Goal: Information Seeking & Learning: Learn about a topic

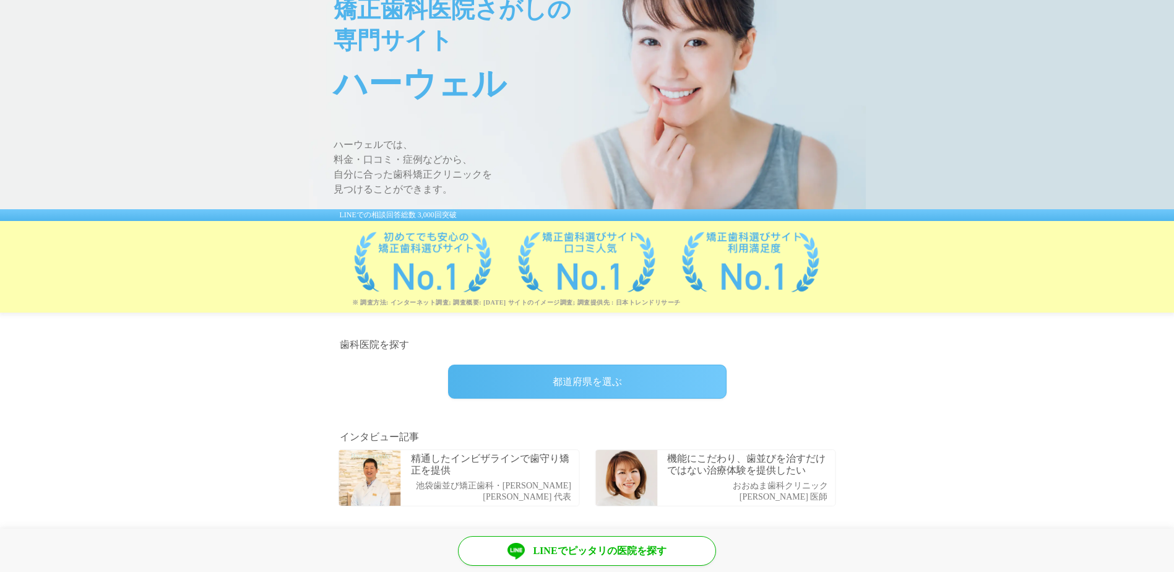
scroll to position [248, 0]
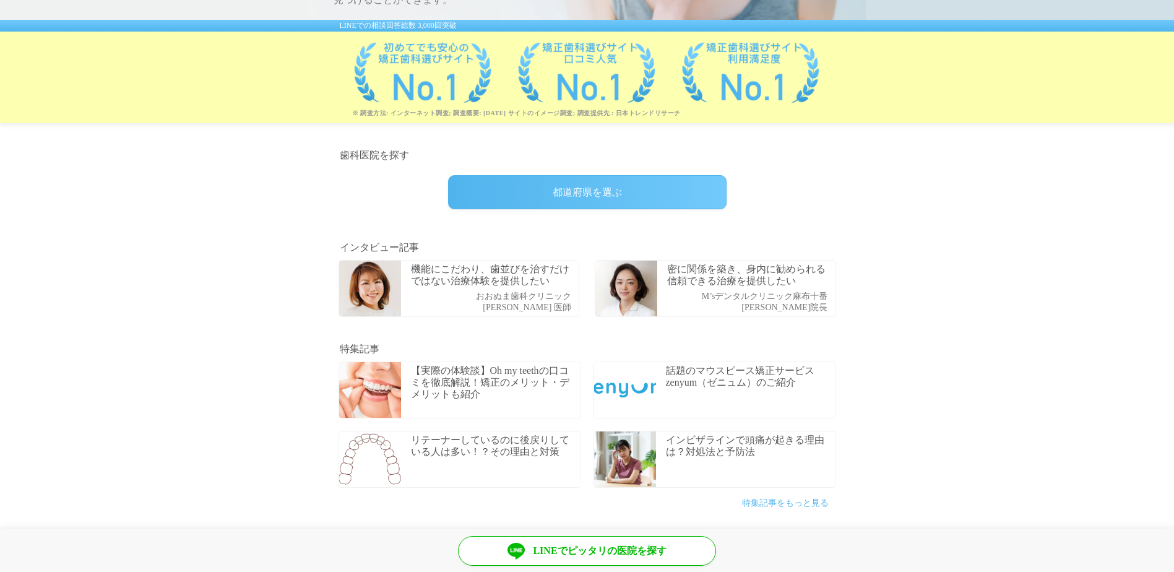
click at [605, 197] on div "都道府県を選ぶ" at bounding box center [587, 192] width 278 height 34
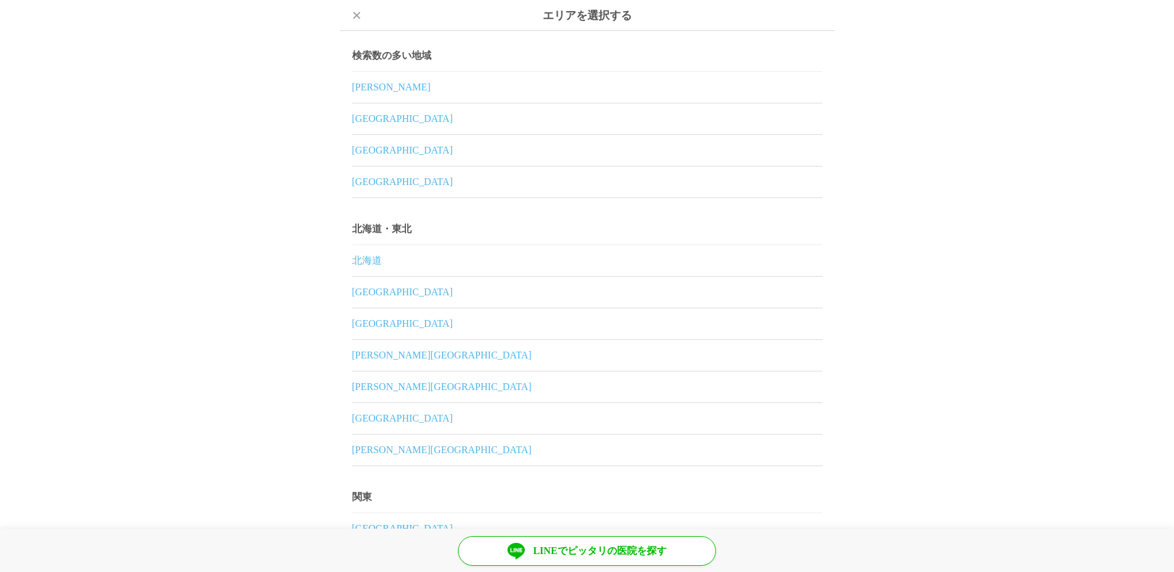
click at [362, 87] on link "東京都" at bounding box center [587, 87] width 470 height 31
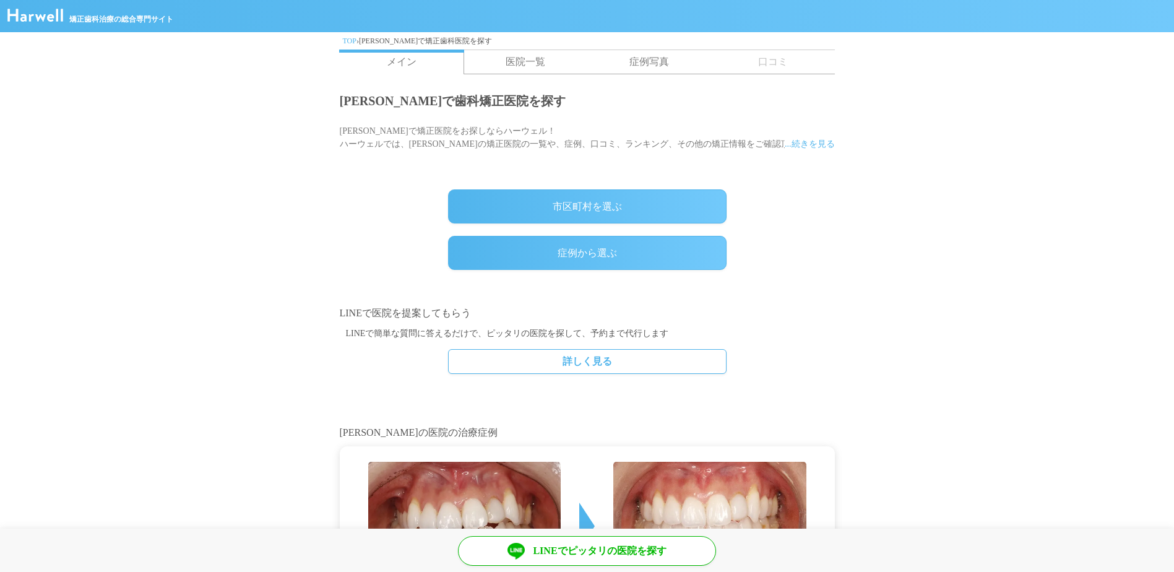
click at [562, 195] on div "市区町村を選ぶ" at bounding box center [587, 206] width 278 height 34
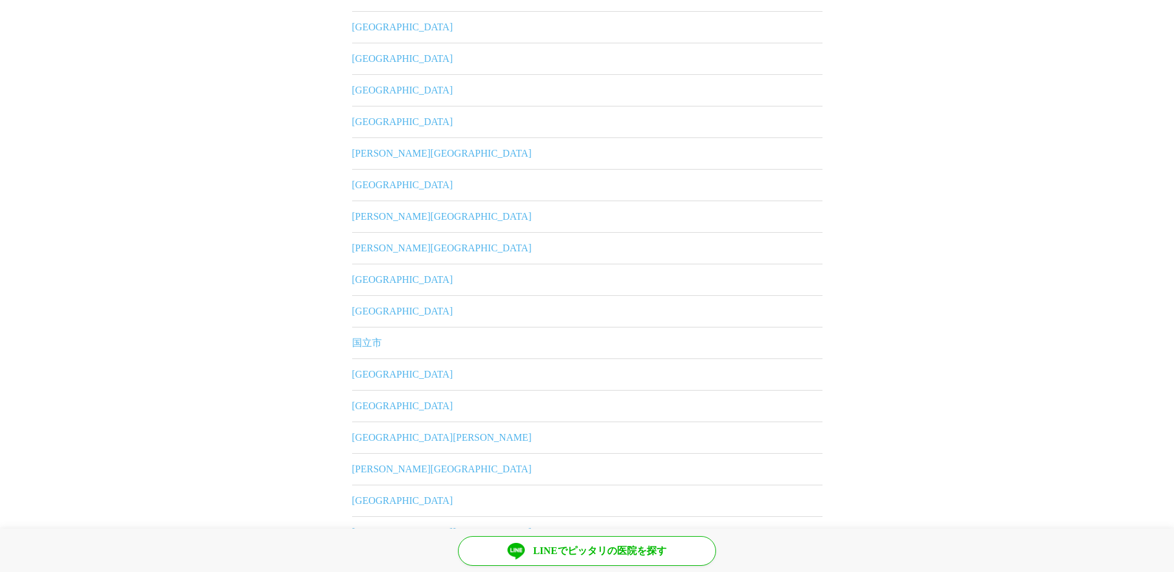
scroll to position [153, 0]
click at [373, 282] on link "世田谷区" at bounding box center [587, 280] width 470 height 31
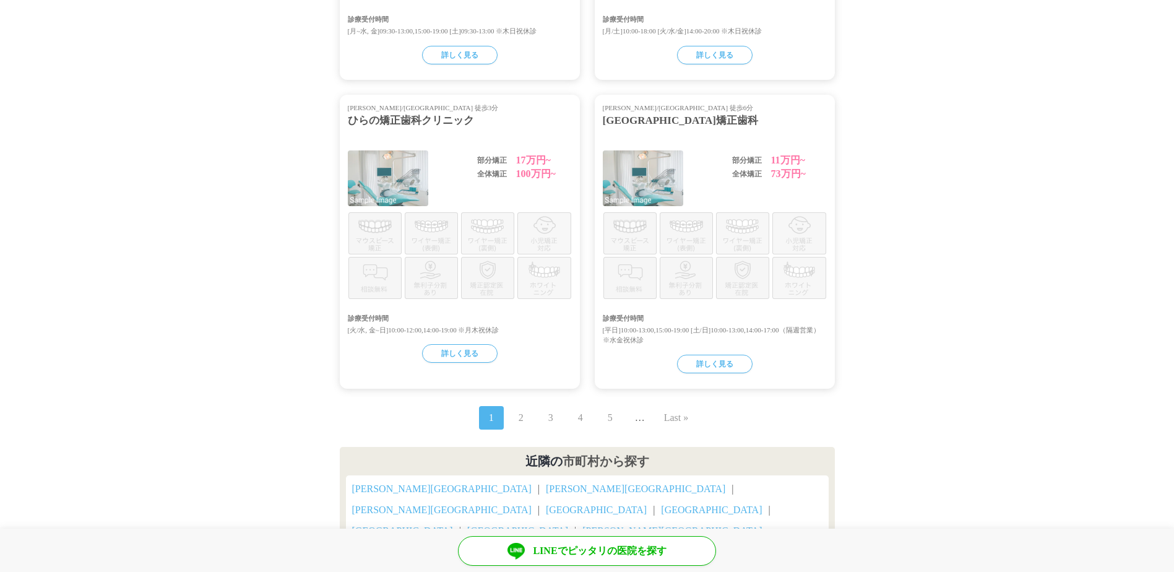
scroll to position [1314, 0]
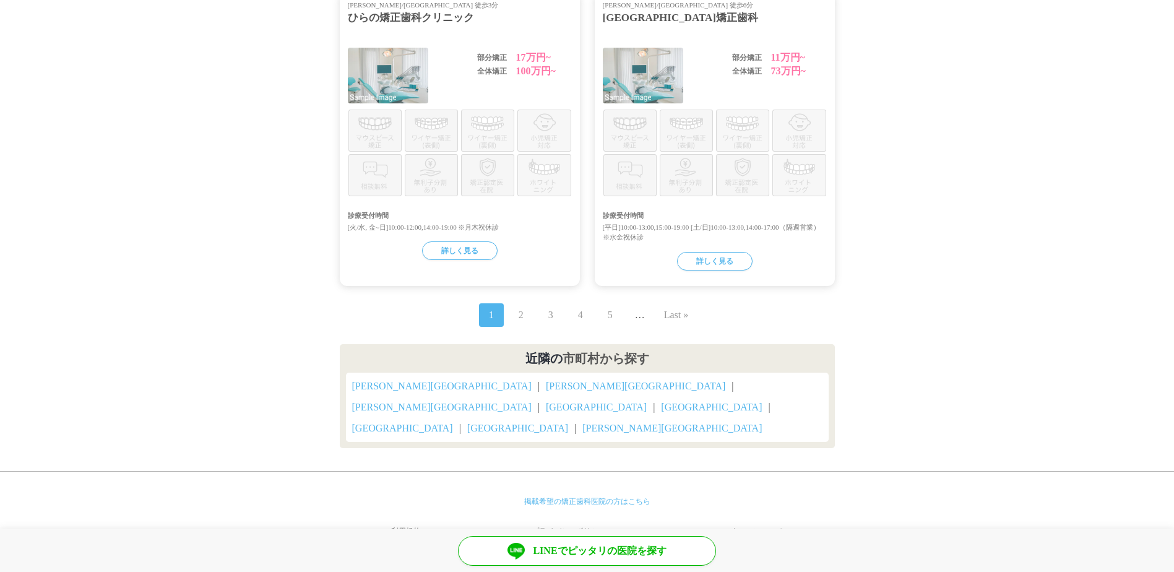
click at [519, 322] on link "2" at bounding box center [521, 315] width 5 height 15
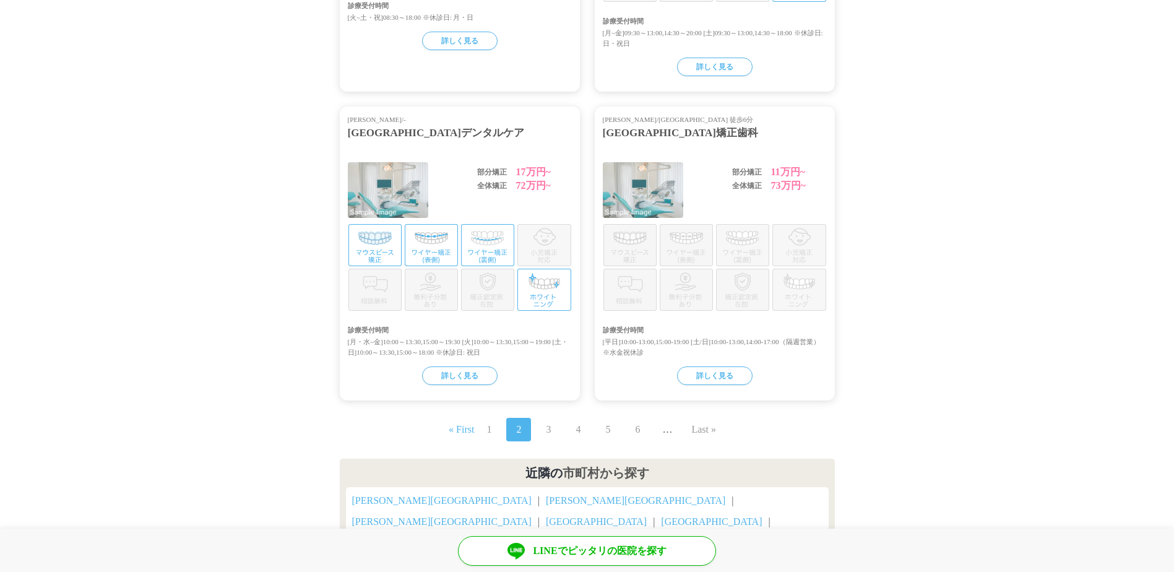
scroll to position [1335, 0]
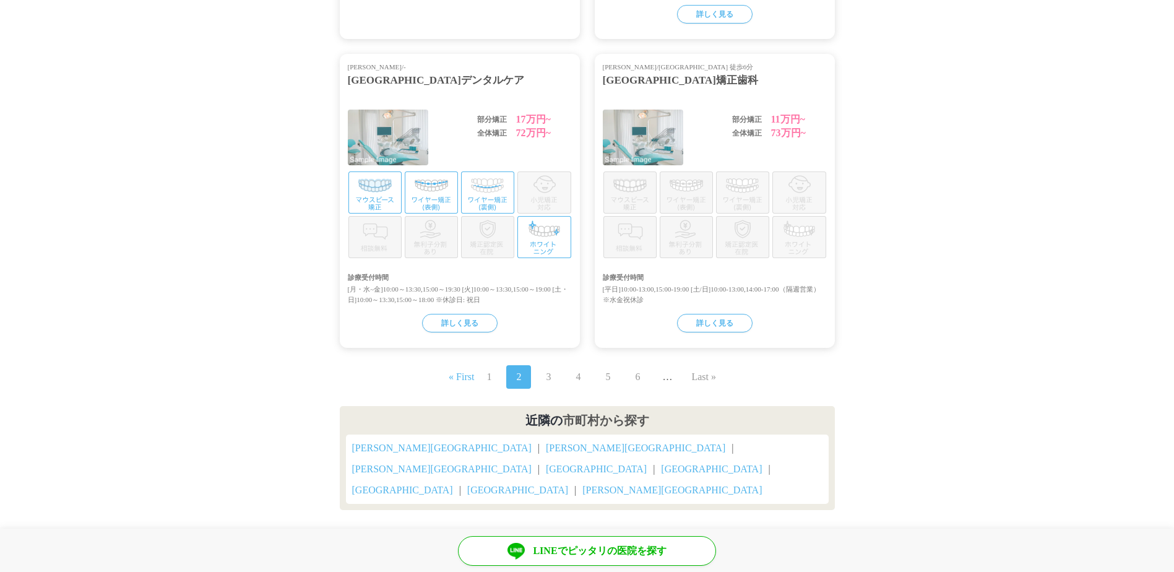
click at [546, 369] on link "3" at bounding box center [548, 376] width 5 height 15
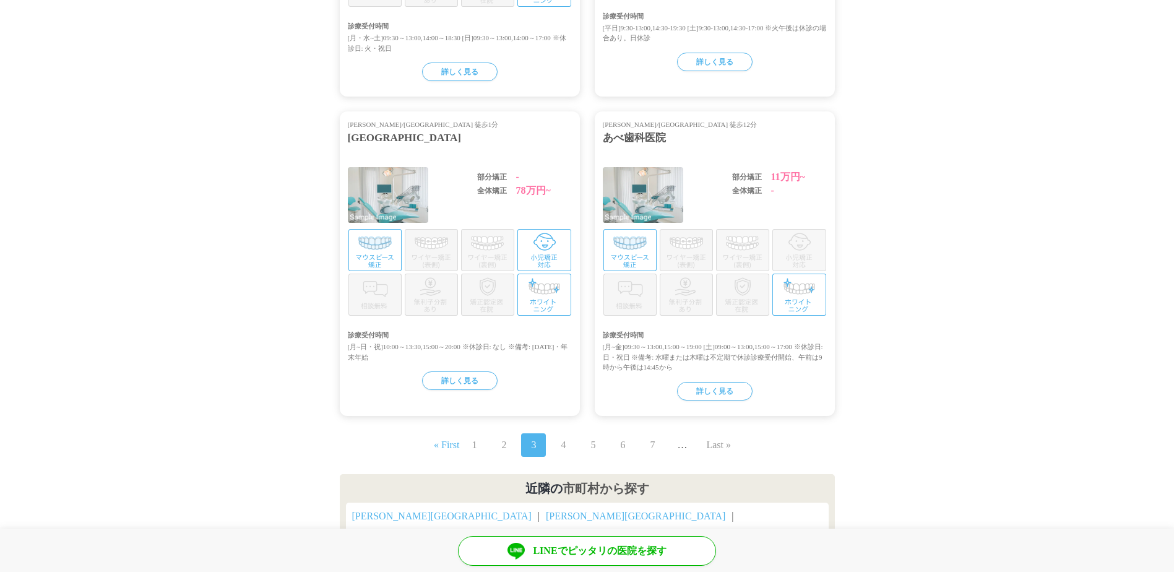
scroll to position [1345, 0]
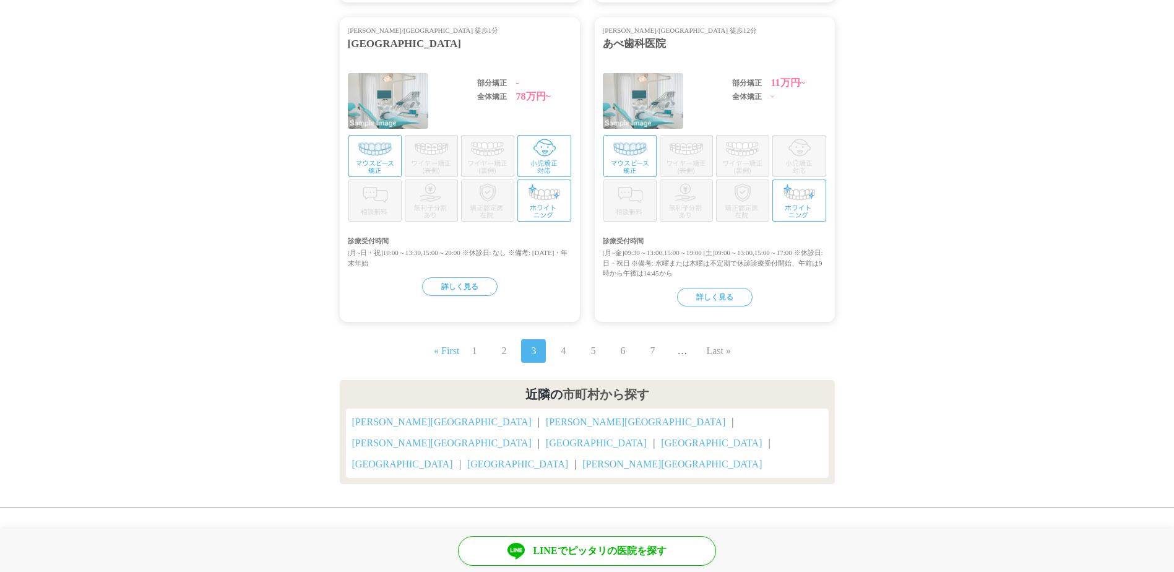
click at [567, 339] on span "4" at bounding box center [563, 351] width 25 height 24
click at [564, 343] on link "4" at bounding box center [563, 350] width 5 height 15
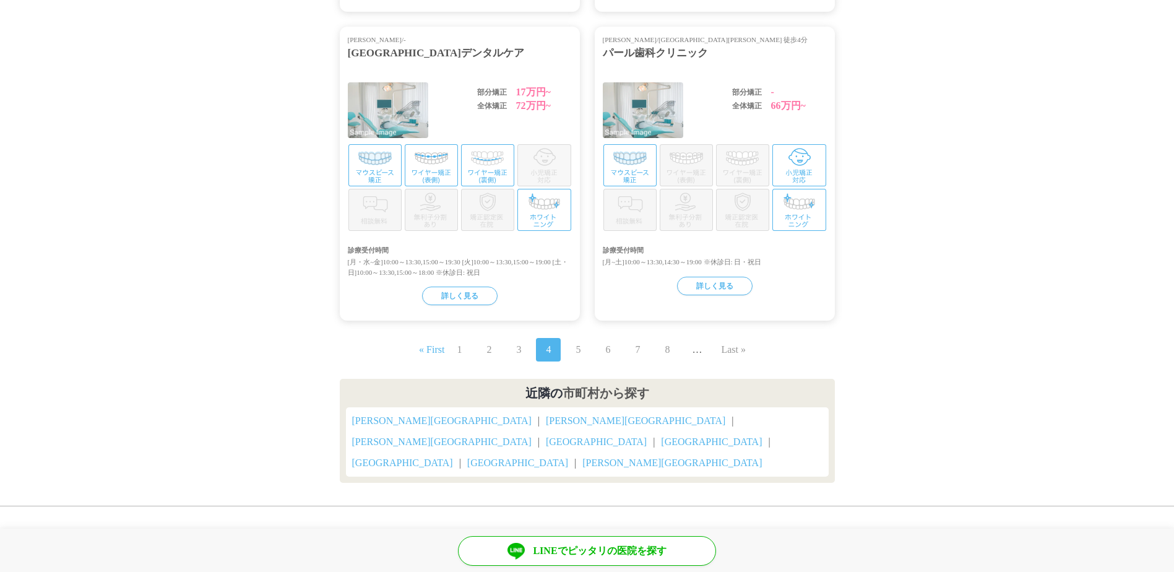
scroll to position [1325, 0]
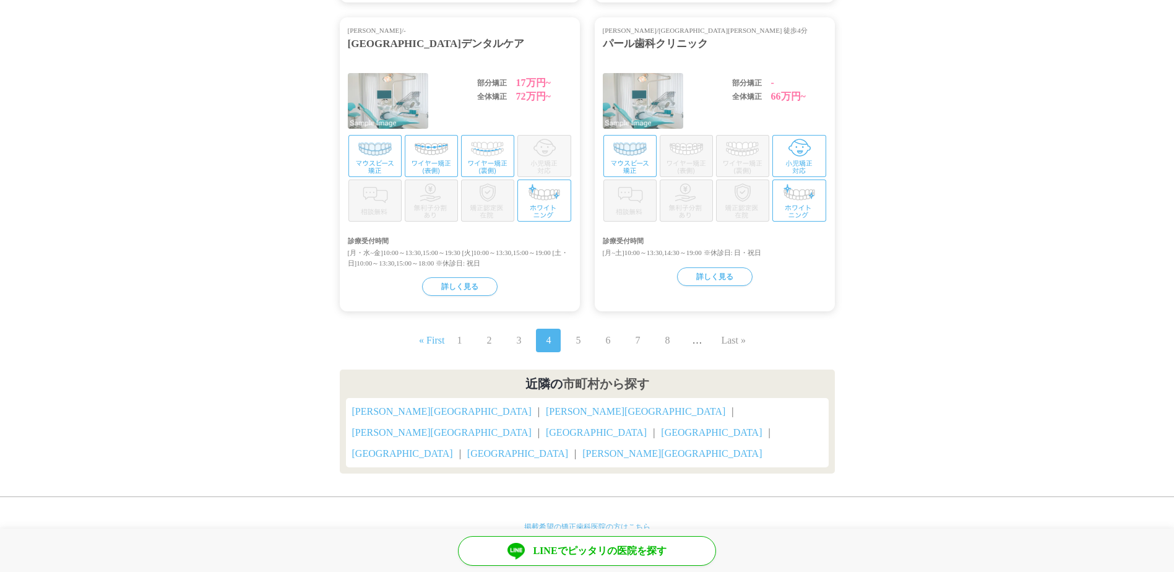
click at [577, 333] on link "5" at bounding box center [577, 340] width 5 height 15
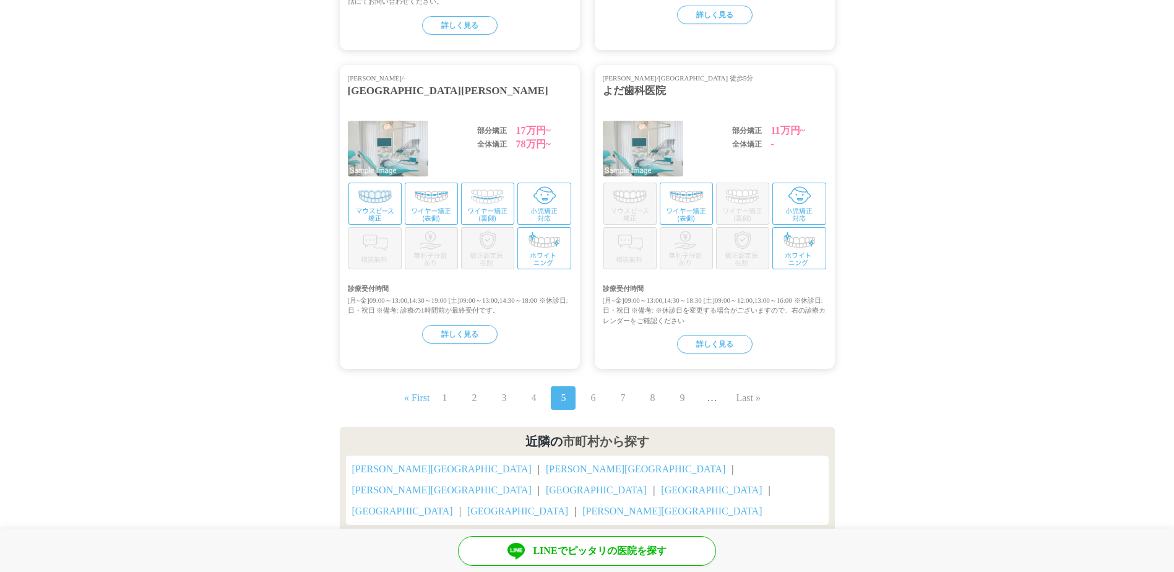
scroll to position [1376, 0]
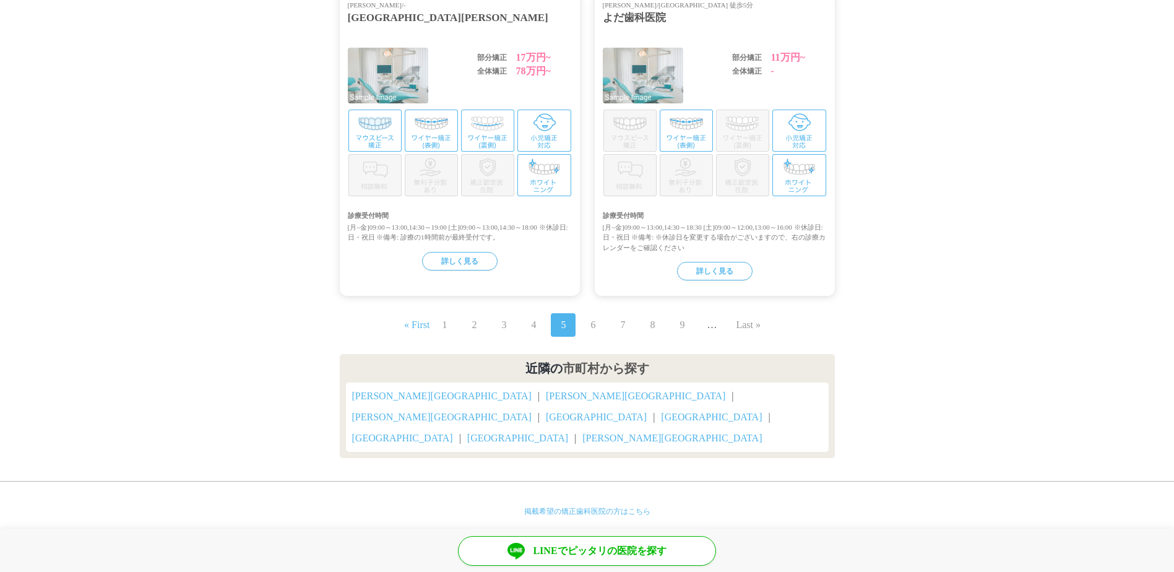
click at [594, 325] on link "6" at bounding box center [592, 324] width 5 height 15
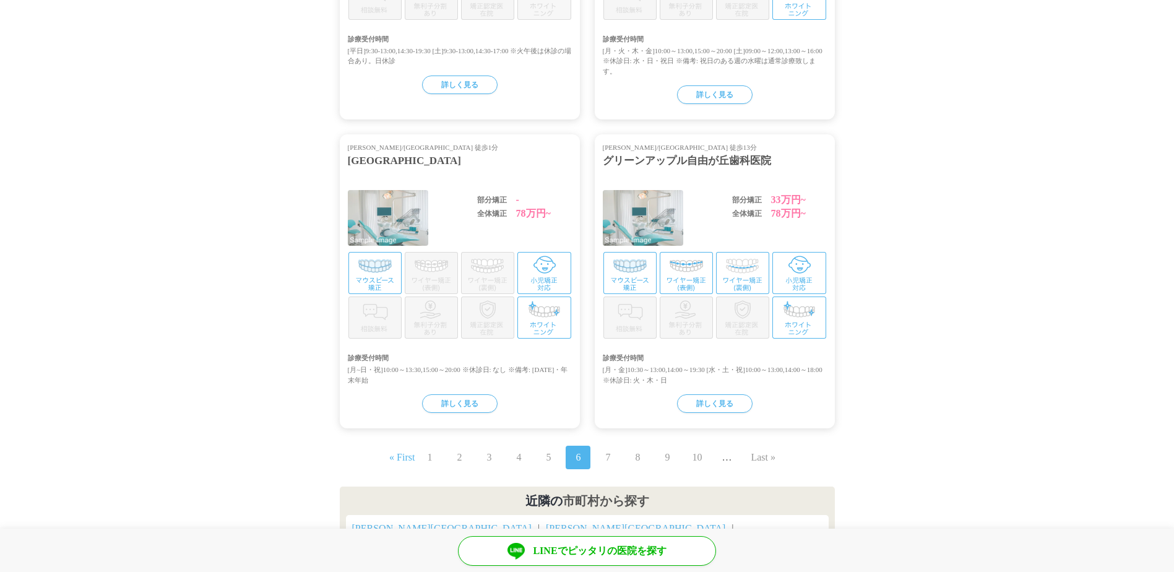
scroll to position [1299, 0]
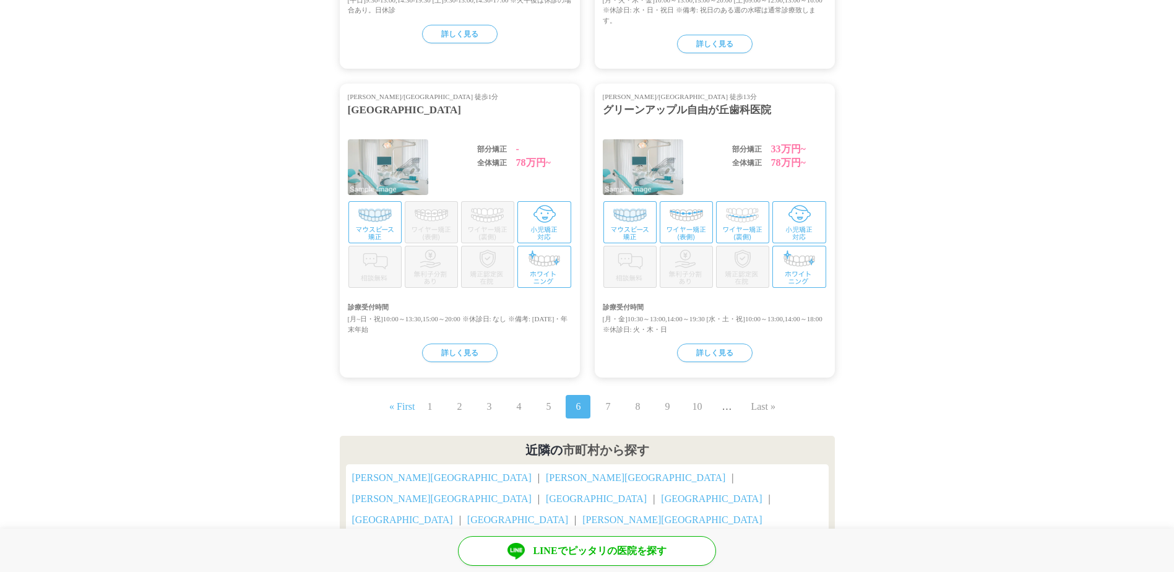
click at [606, 399] on link "7" at bounding box center [607, 406] width 5 height 15
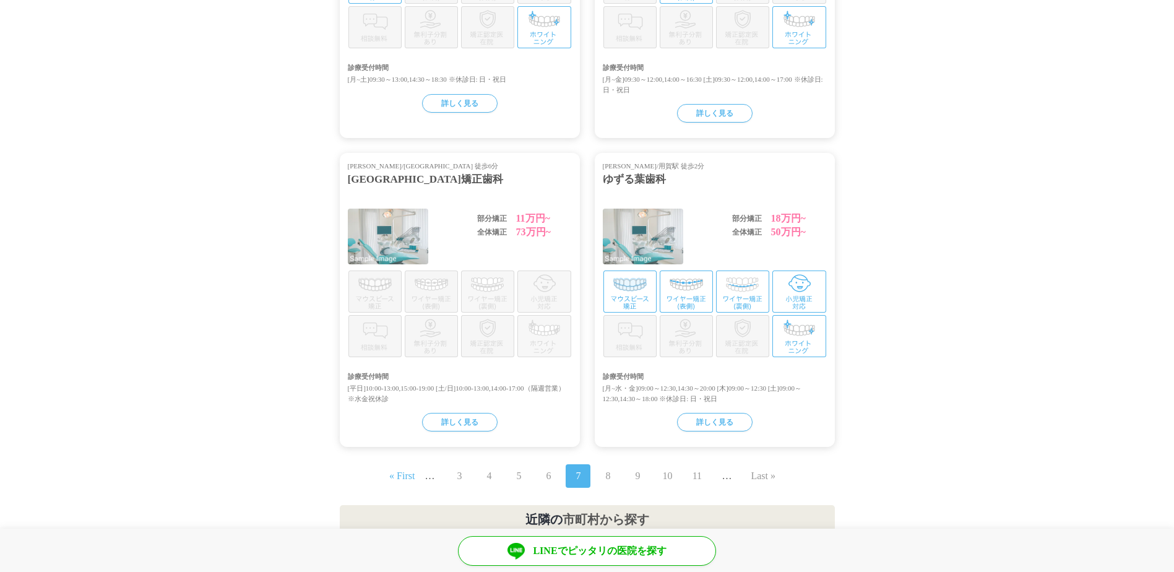
scroll to position [1335, 0]
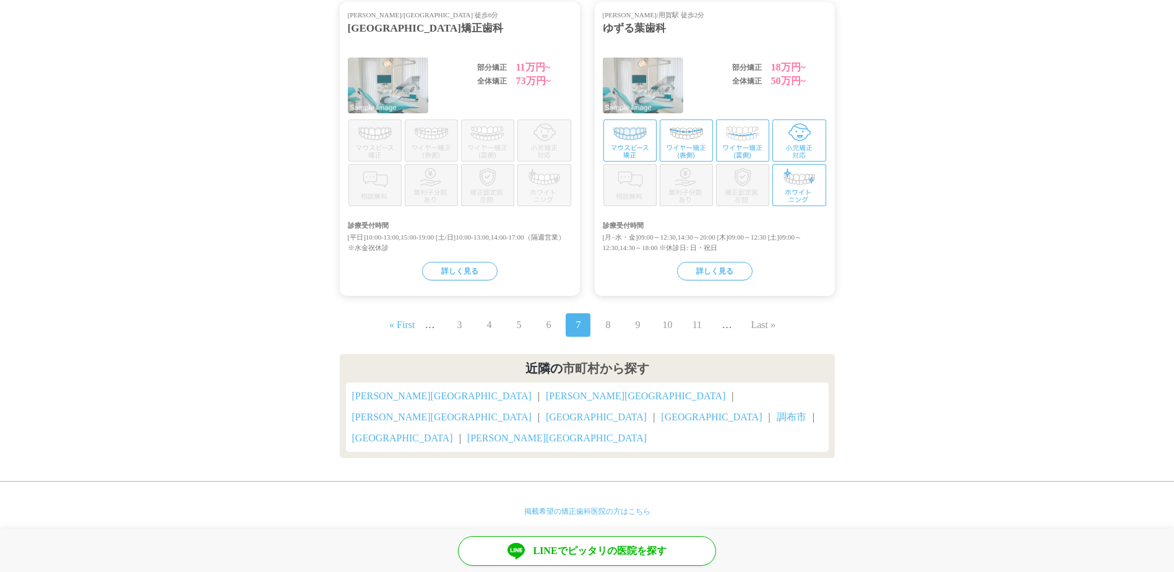
click at [614, 330] on span "8" at bounding box center [607, 325] width 25 height 24
click at [606, 327] on link "8" at bounding box center [607, 324] width 5 height 15
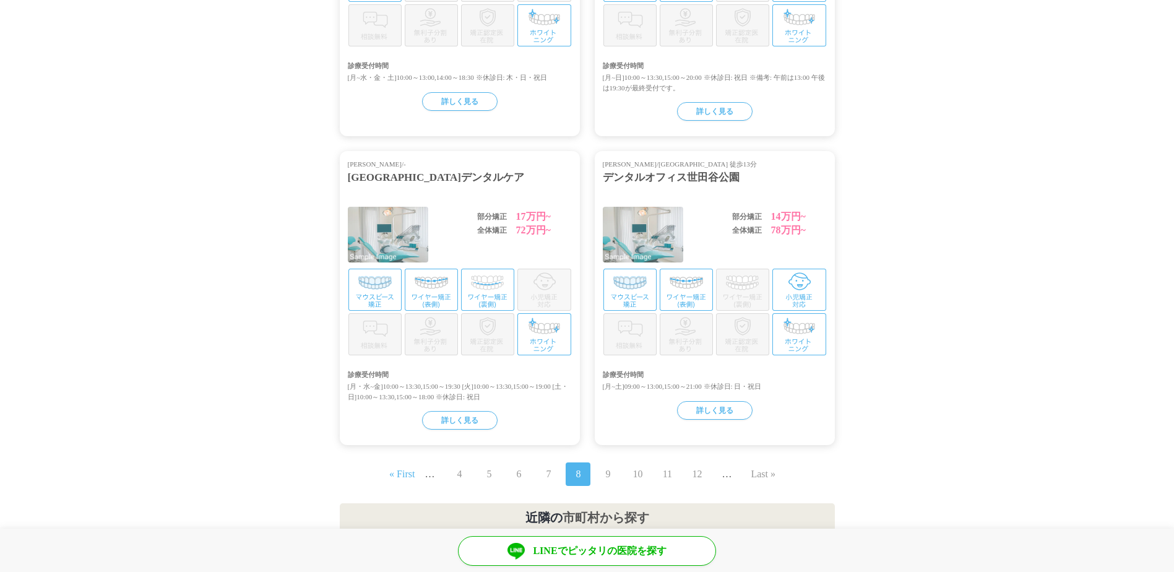
scroll to position [1335, 0]
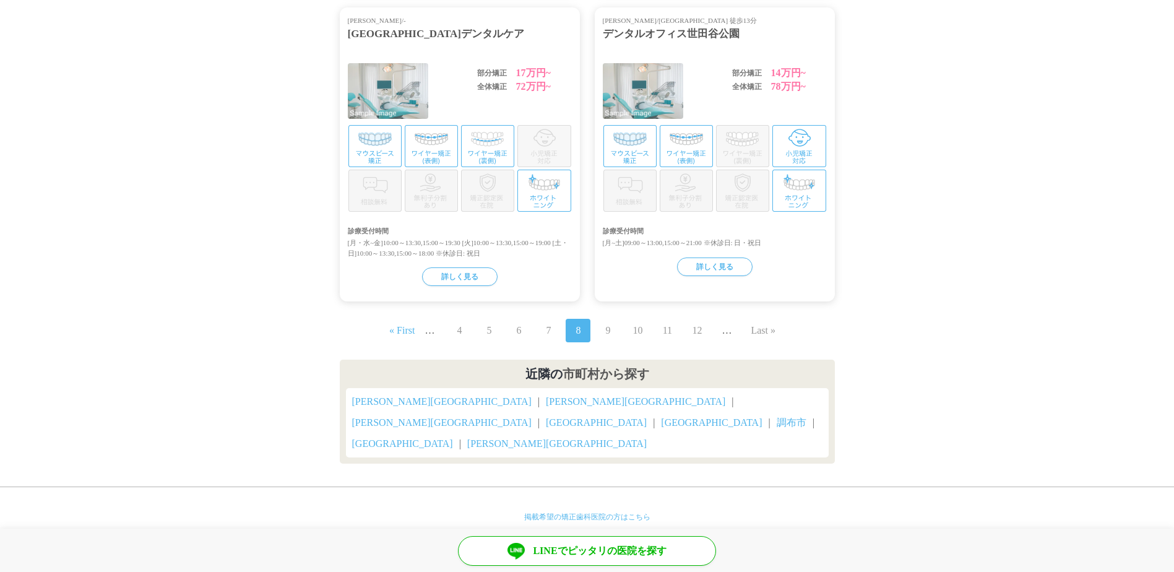
click at [608, 329] on link "9" at bounding box center [607, 330] width 5 height 15
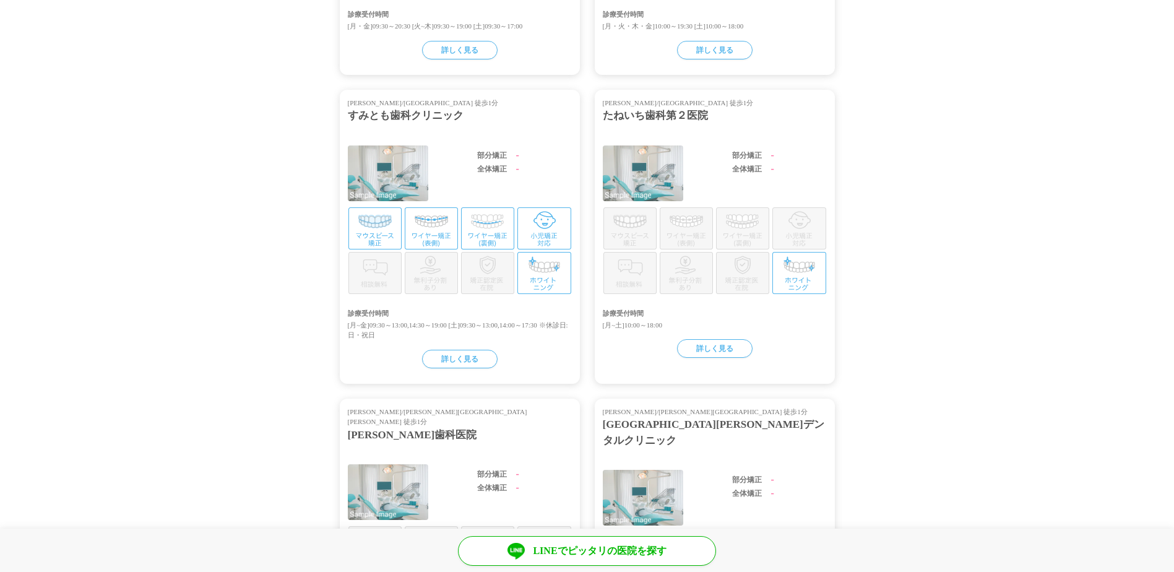
scroll to position [1238, 0]
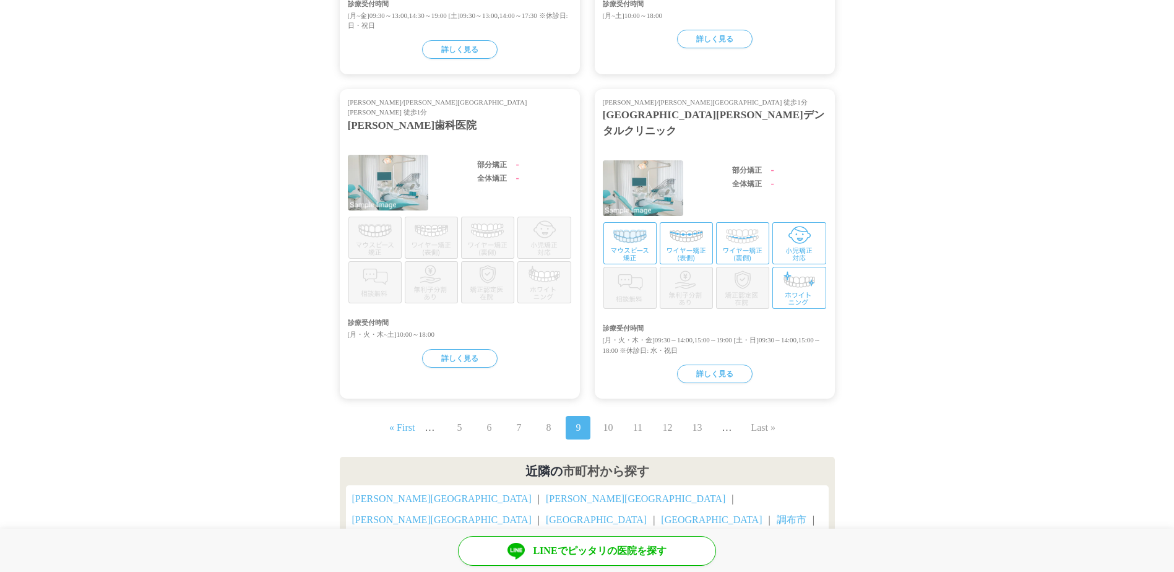
click at [610, 420] on link "10" at bounding box center [608, 427] width 10 height 15
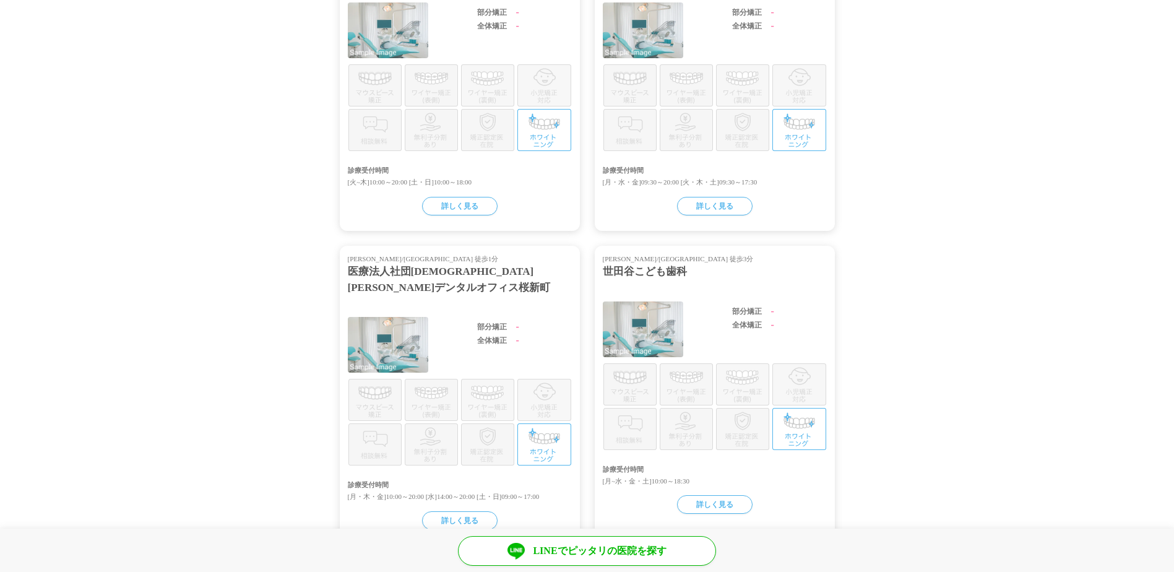
scroll to position [1299, 0]
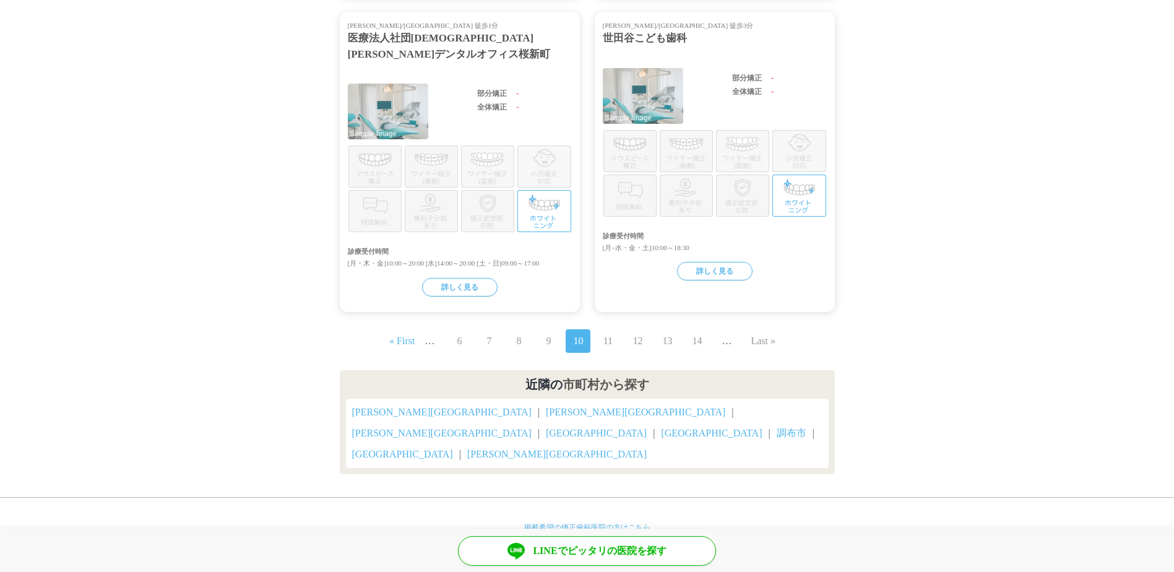
click at [614, 337] on span "11" at bounding box center [607, 341] width 25 height 24
click at [611, 337] on link "11" at bounding box center [607, 341] width 9 height 15
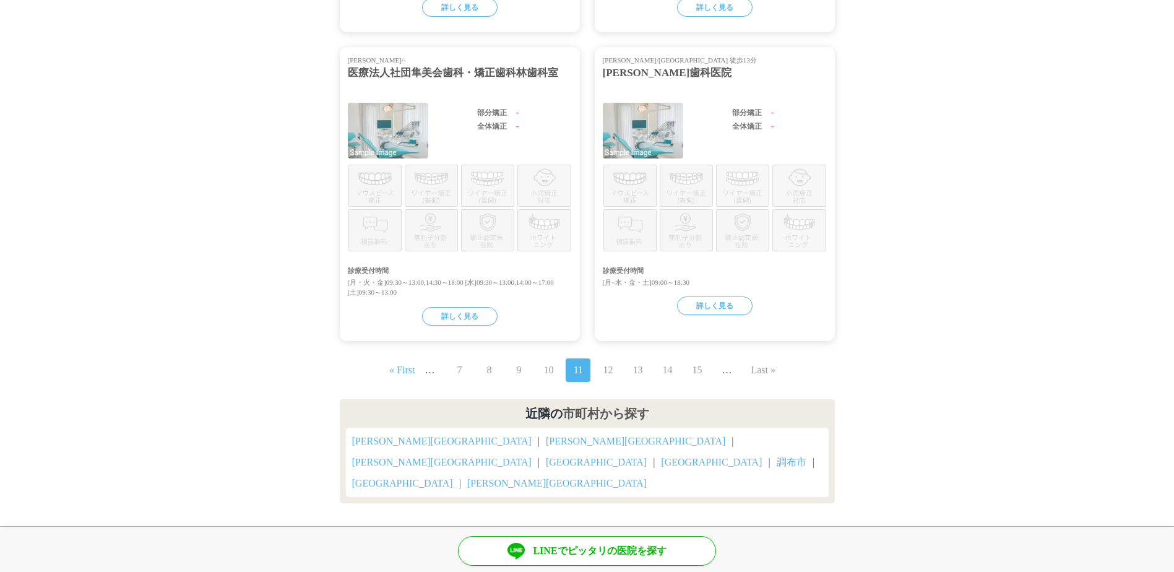
scroll to position [1330, 0]
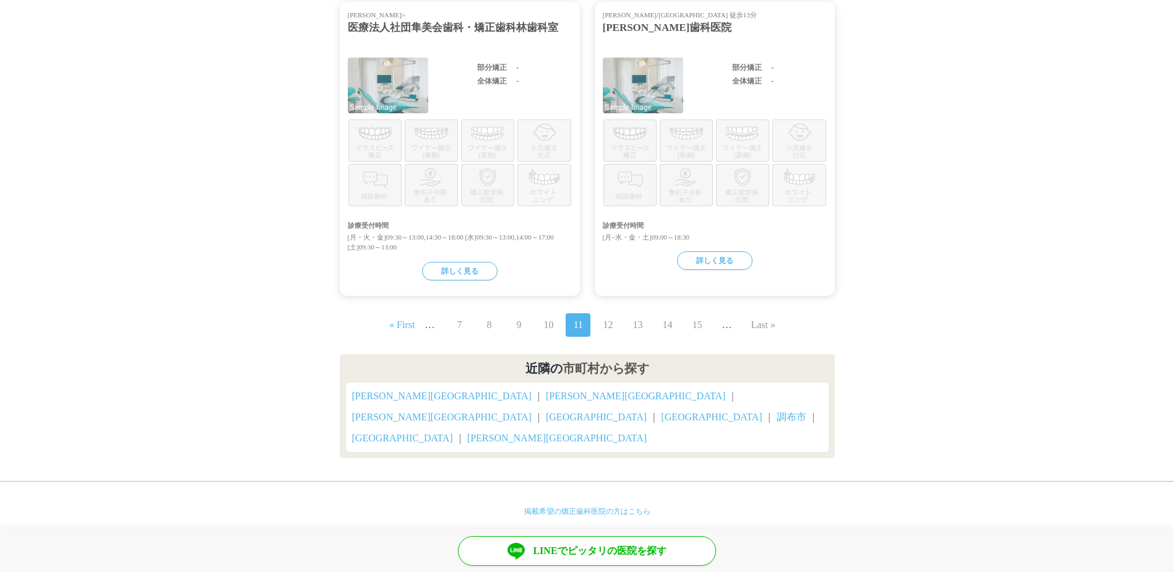
click at [607, 326] on link "12" at bounding box center [608, 324] width 10 height 15
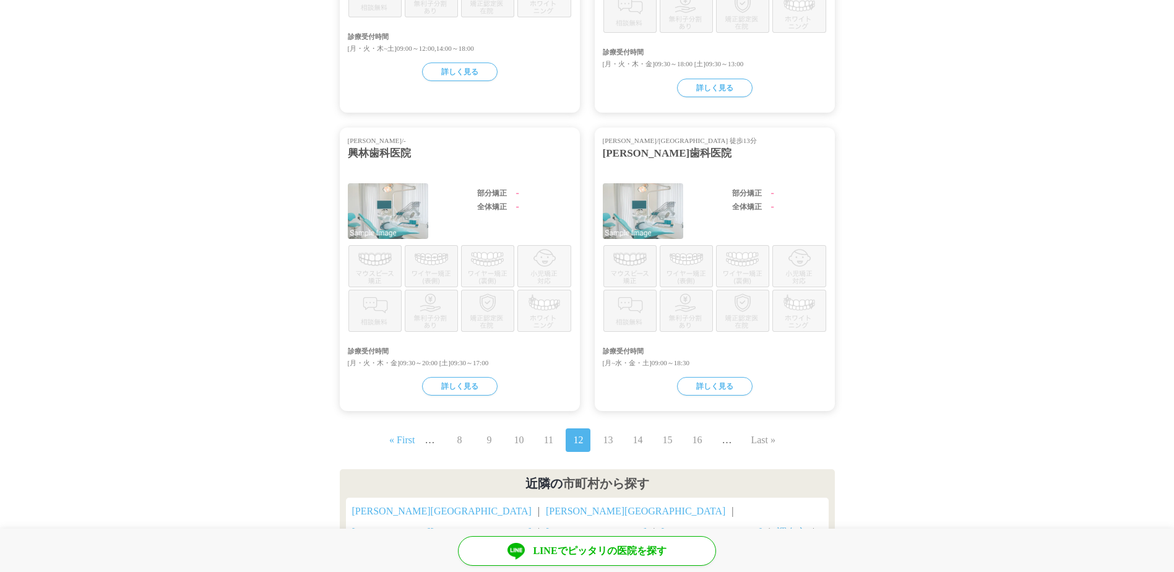
scroll to position [1310, 0]
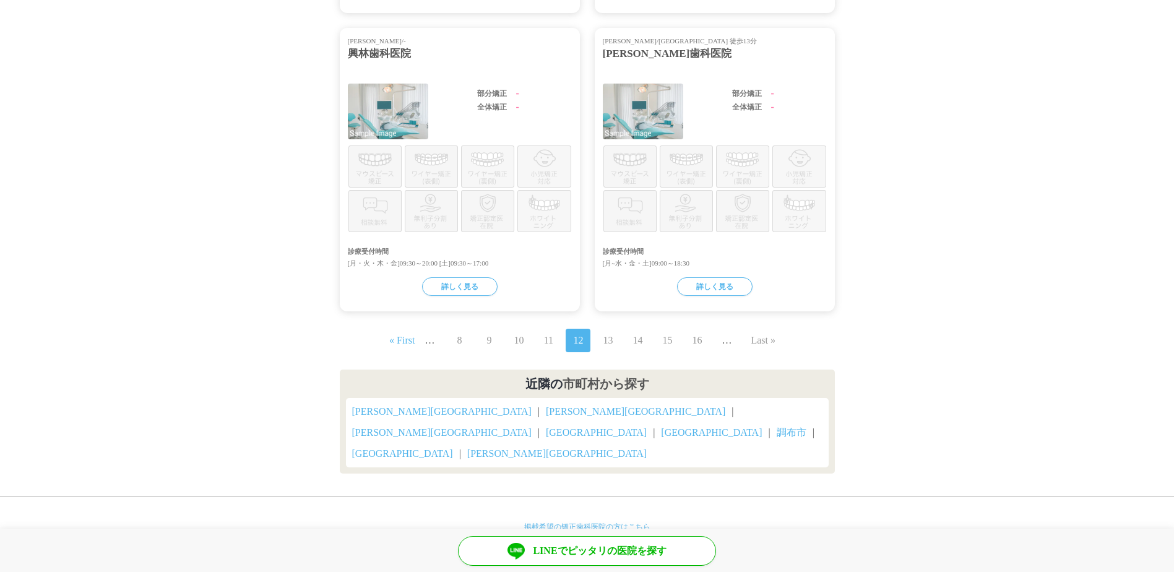
click at [608, 333] on link "13" at bounding box center [608, 340] width 10 height 15
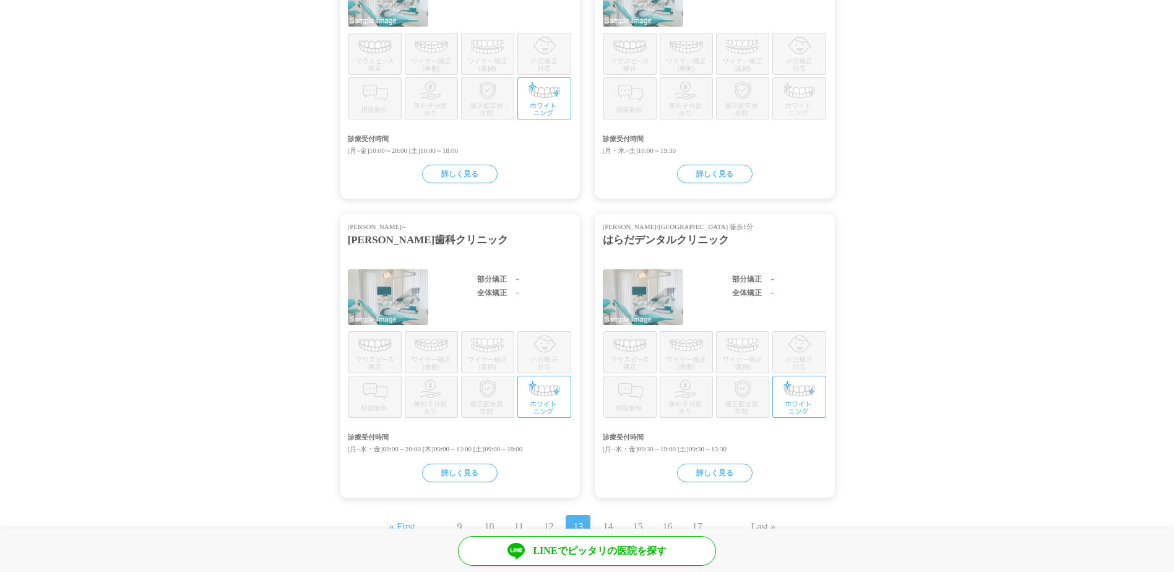
scroll to position [1299, 0]
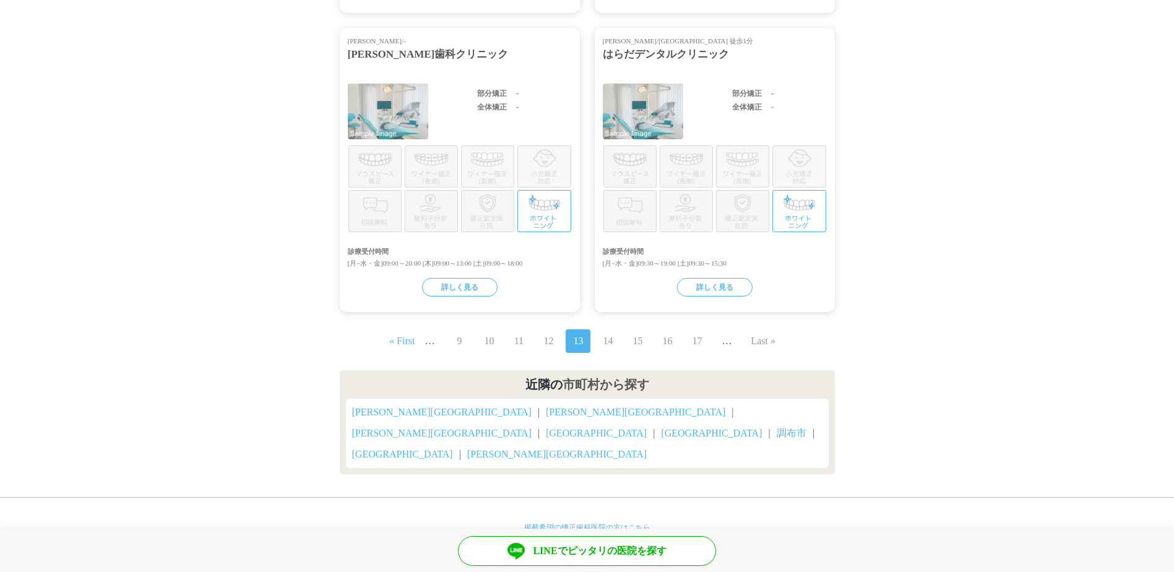
click at [603, 334] on link "14" at bounding box center [608, 341] width 10 height 15
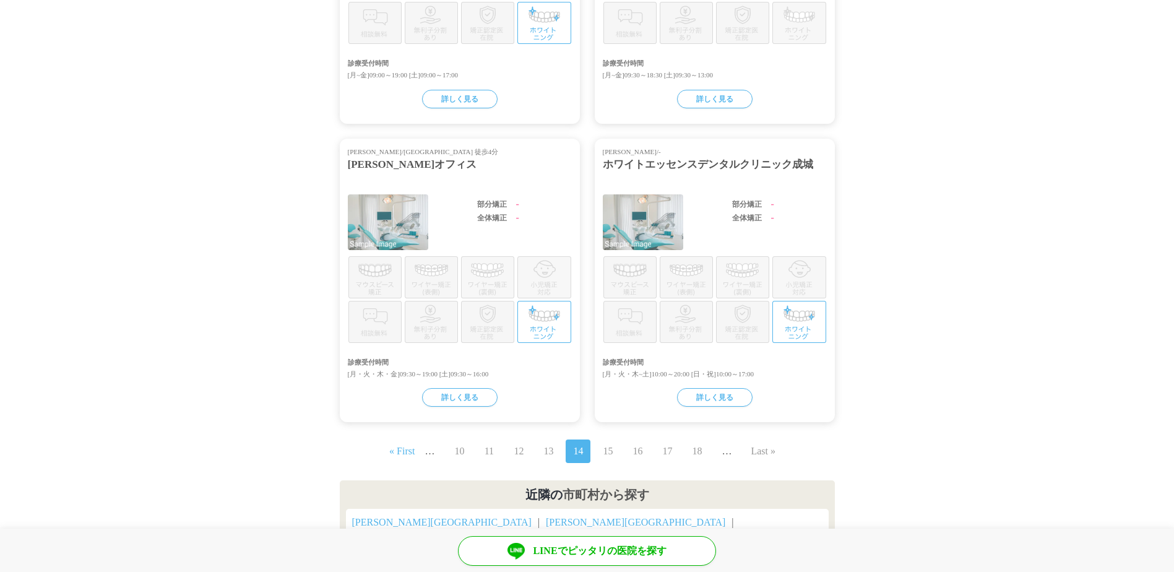
scroll to position [1174, 0]
click at [614, 452] on span "15" at bounding box center [607, 451] width 25 height 24
click at [610, 451] on link "15" at bounding box center [608, 450] width 10 height 15
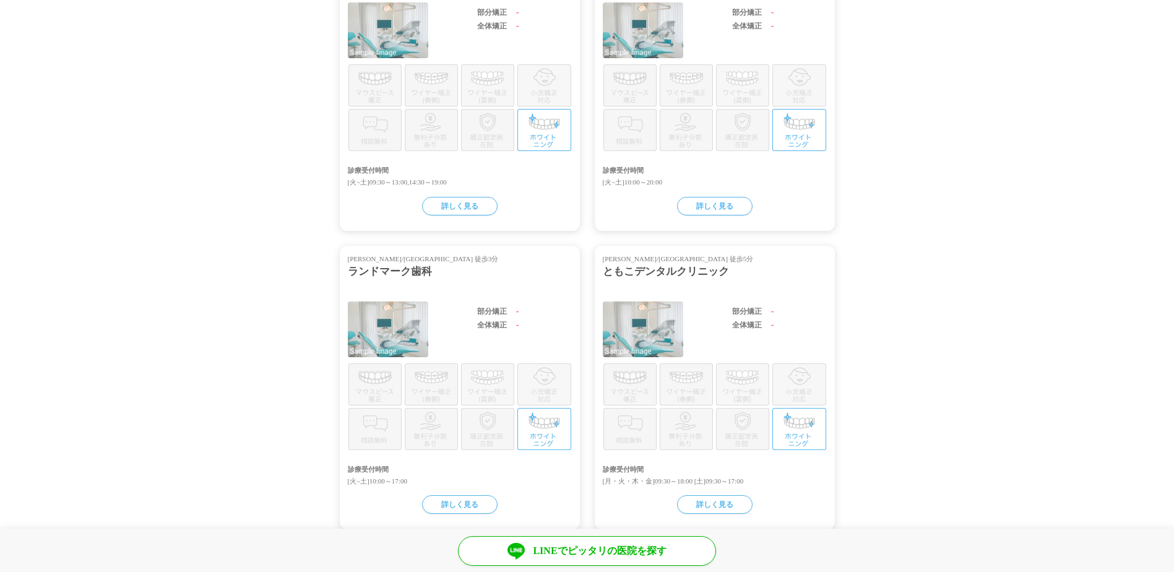
scroll to position [1238, 0]
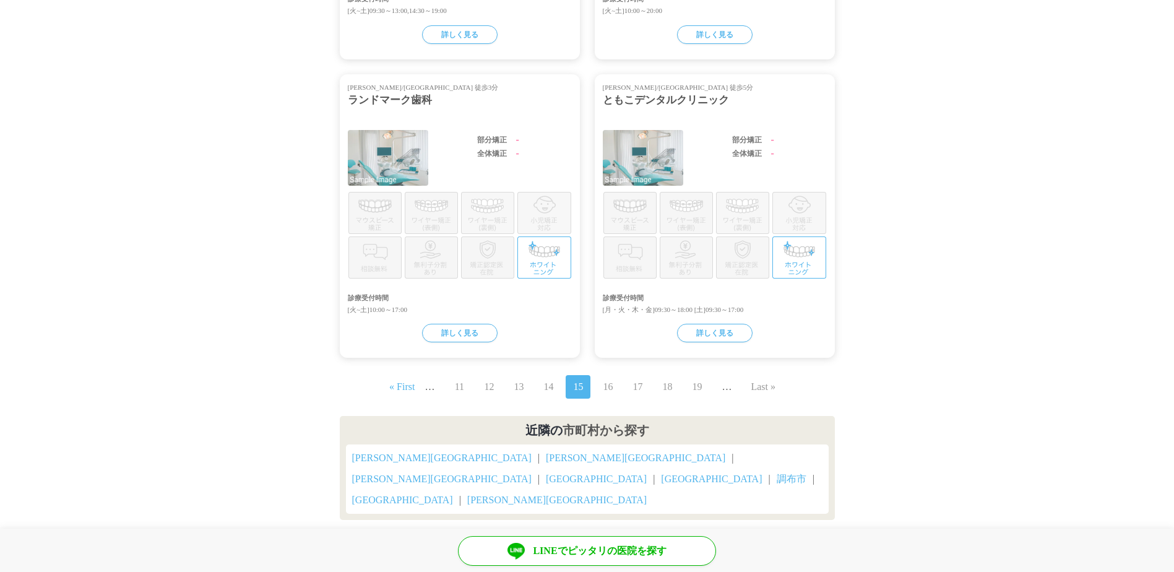
click at [608, 379] on link "16" at bounding box center [608, 386] width 10 height 15
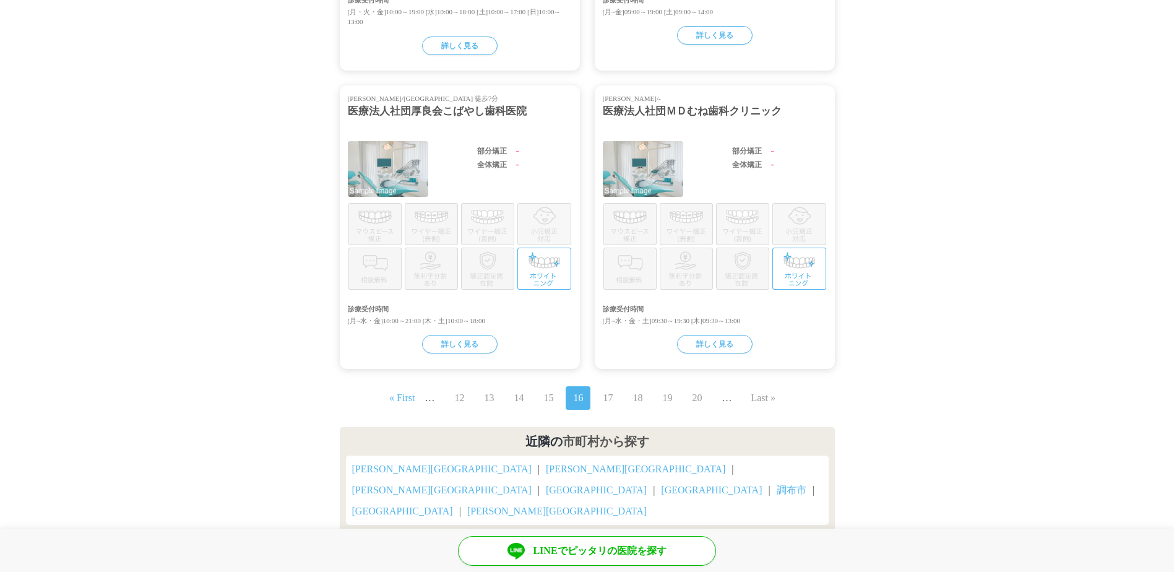
scroll to position [1310, 0]
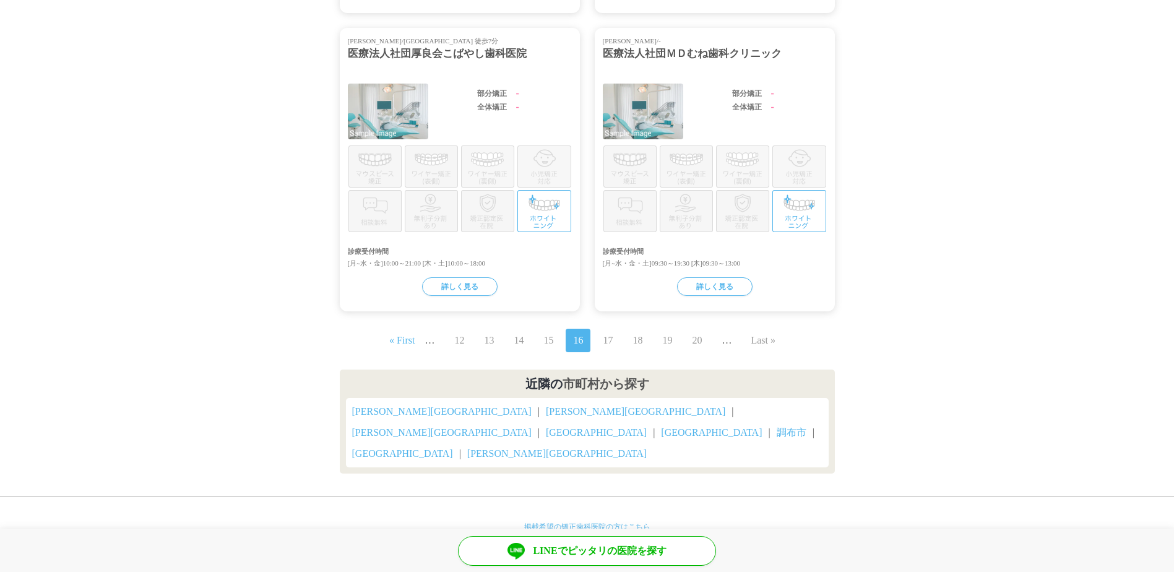
click at [605, 333] on link "17" at bounding box center [608, 340] width 10 height 15
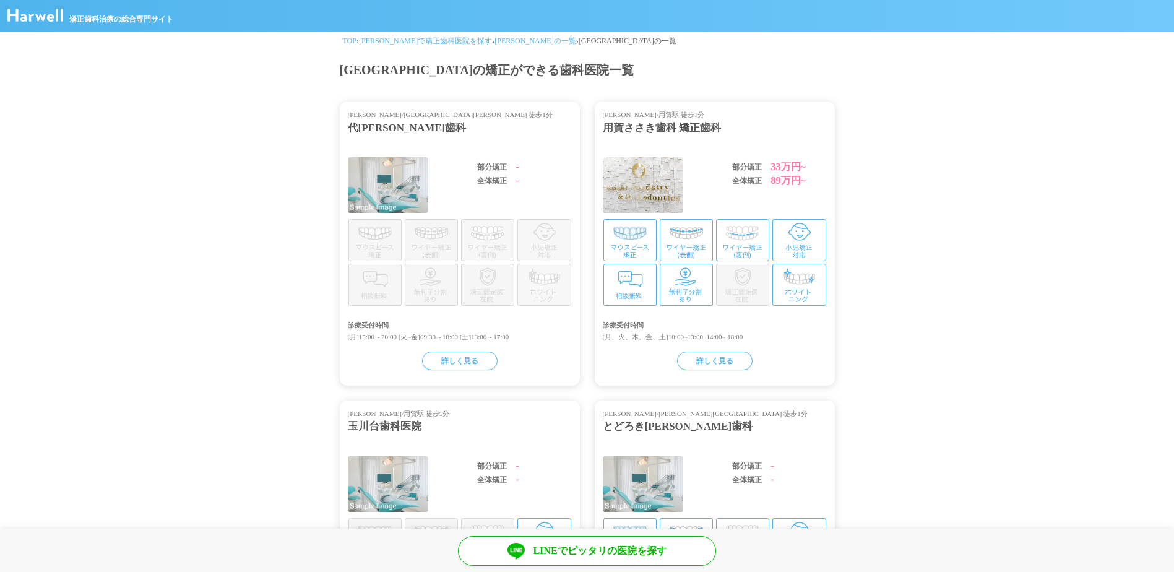
click at [640, 134] on div "用賀ささき歯科 矯正歯科" at bounding box center [715, 128] width 224 height 16
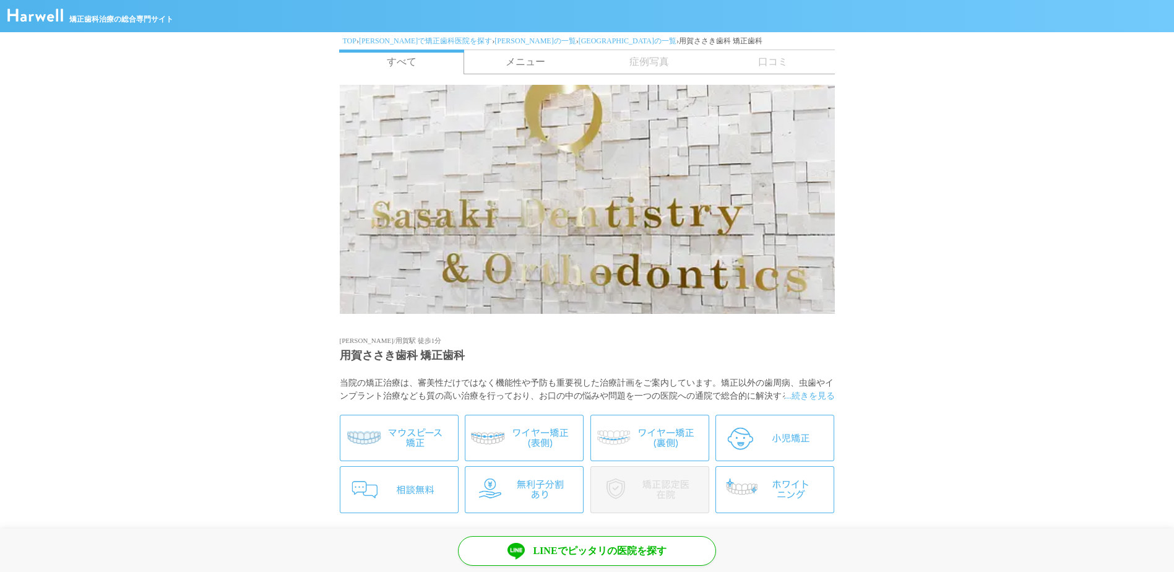
scroll to position [371, 0]
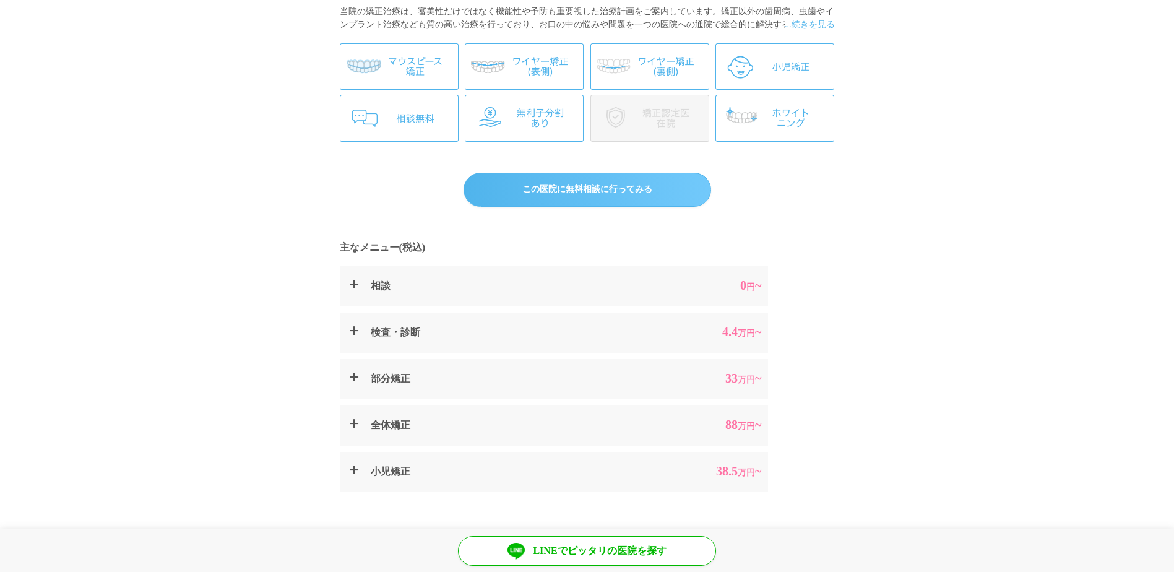
click at [368, 290] on summary "相談 0 円 ~" at bounding box center [554, 286] width 428 height 40
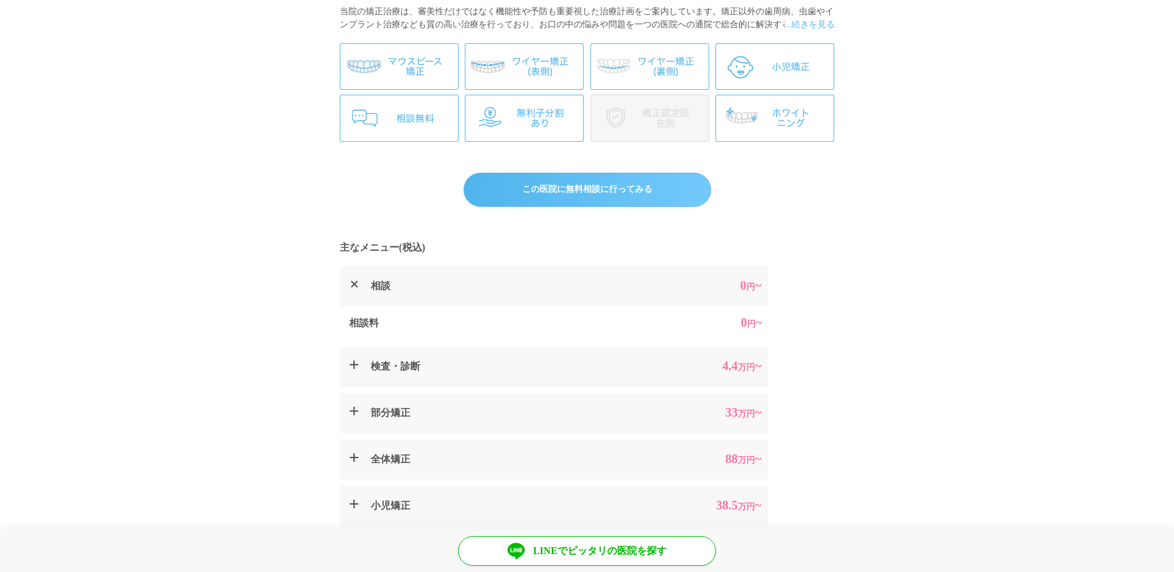
click at [368, 360] on summary "検査・診断 4.4 万円 ~" at bounding box center [554, 367] width 428 height 40
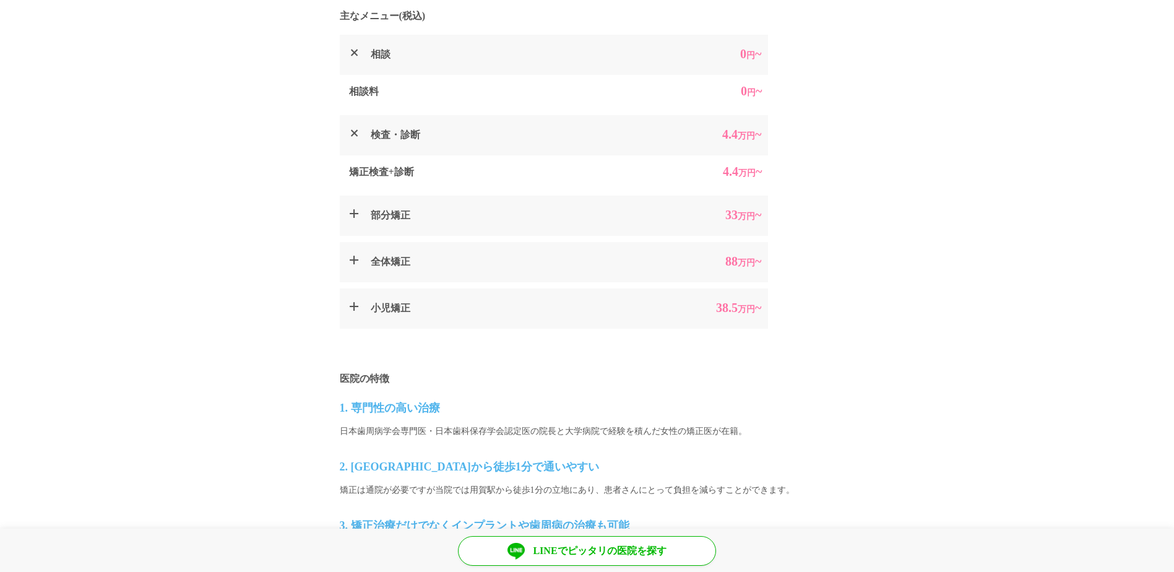
scroll to position [619, 0]
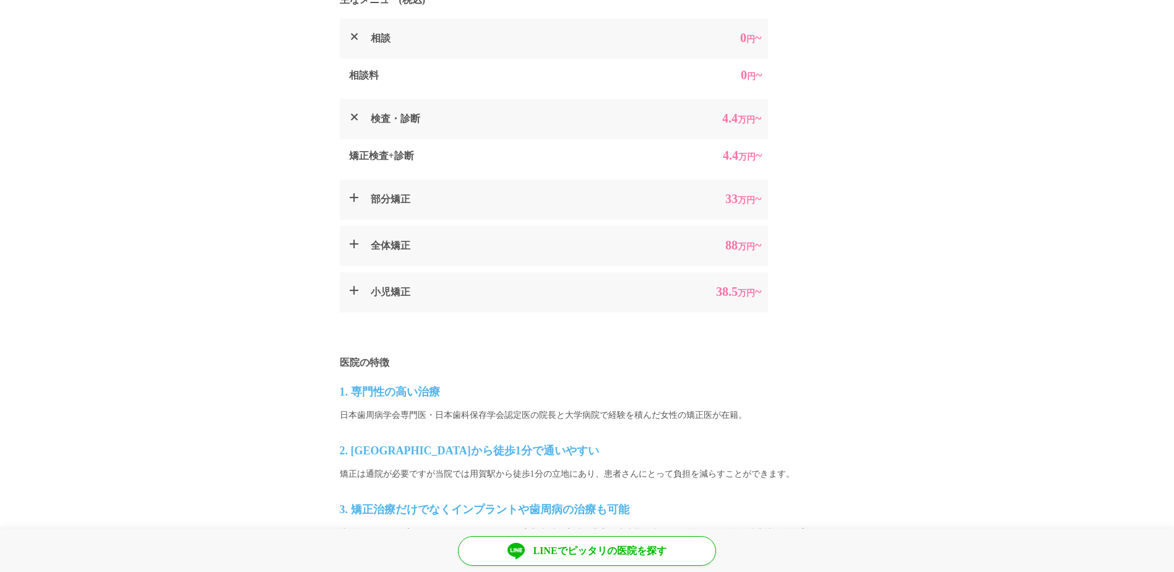
click at [425, 195] on dt "部分矯正" at bounding box center [514, 199] width 286 height 15
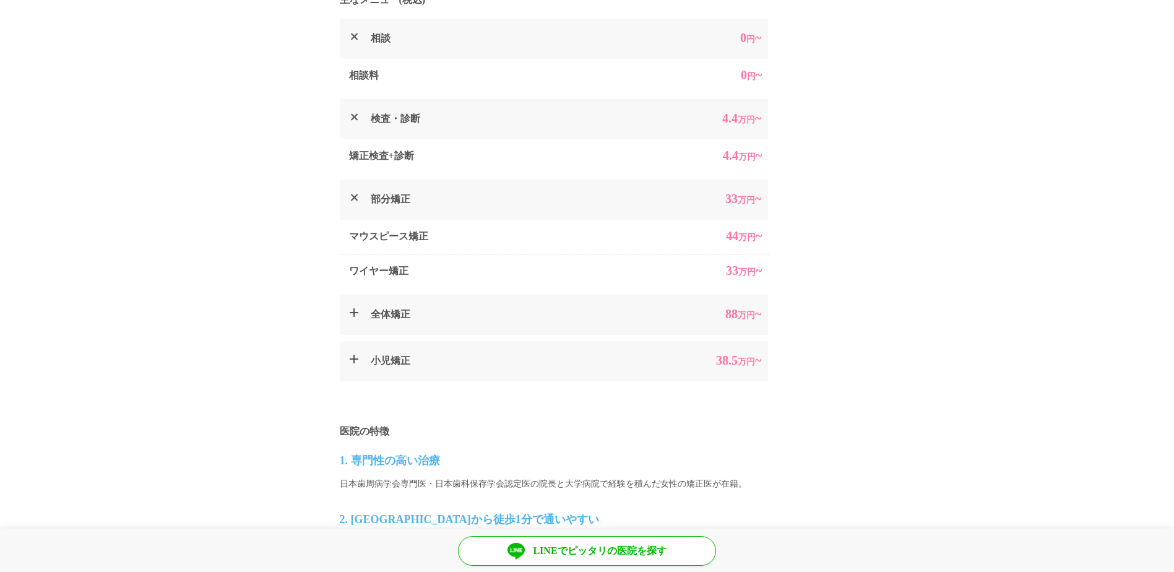
click at [359, 300] on summary "全体矯正 88 万円 ~" at bounding box center [554, 315] width 428 height 40
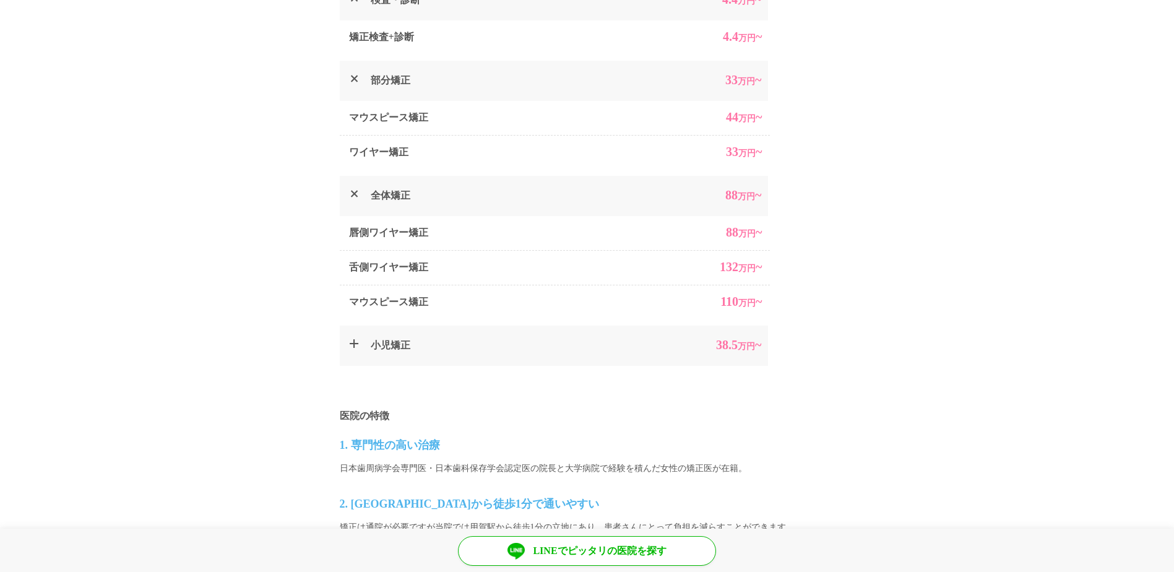
scroll to position [743, 0]
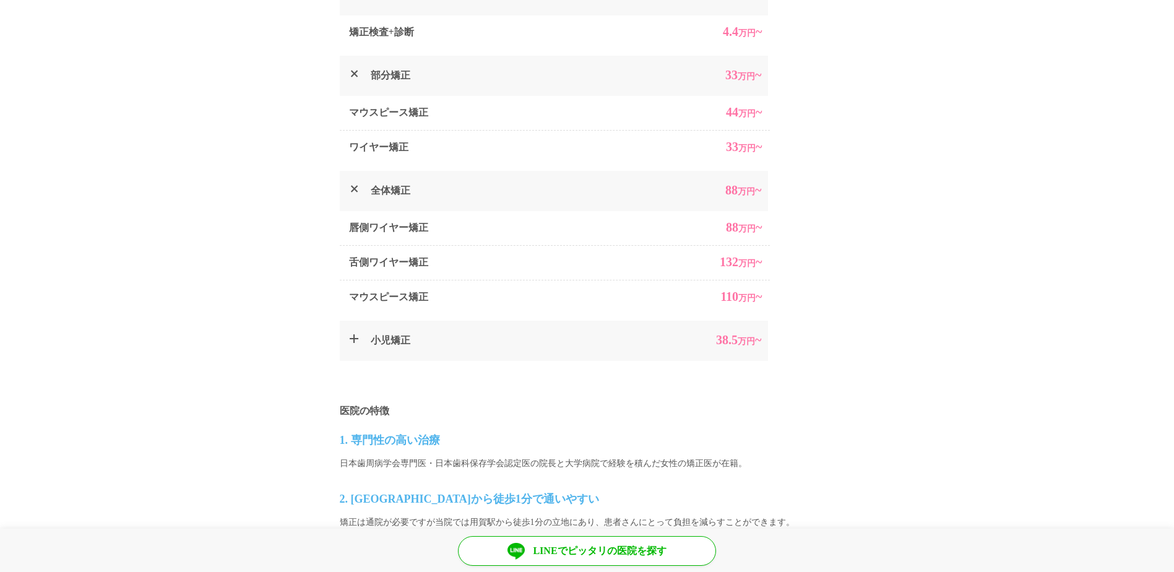
click at [389, 333] on dt "小児矯正" at bounding box center [514, 340] width 286 height 15
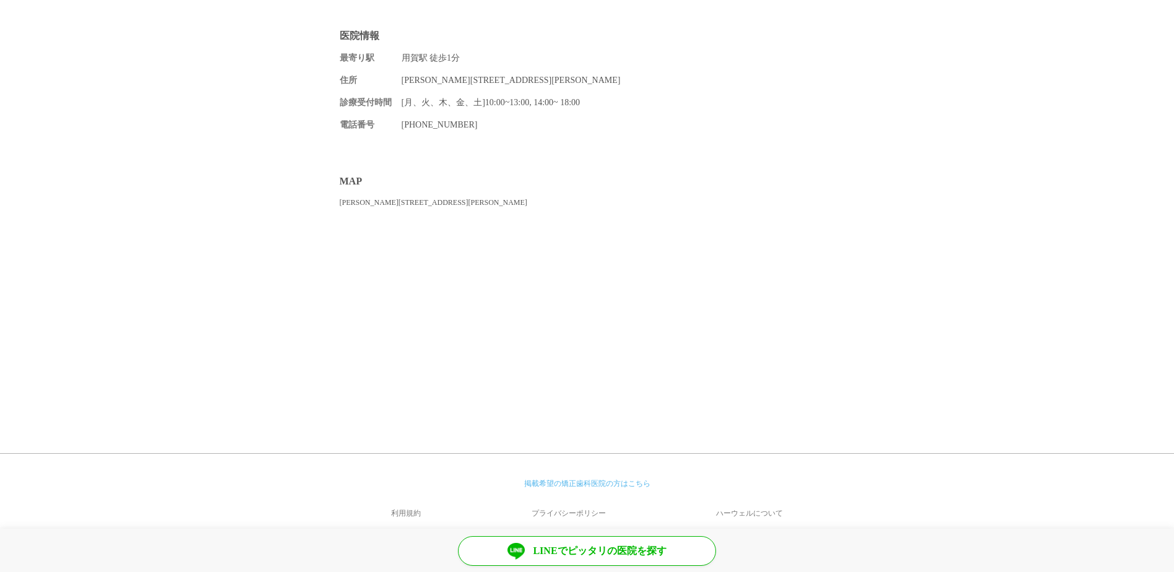
scroll to position [1734, 0]
